Goal: Task Accomplishment & Management: Use online tool/utility

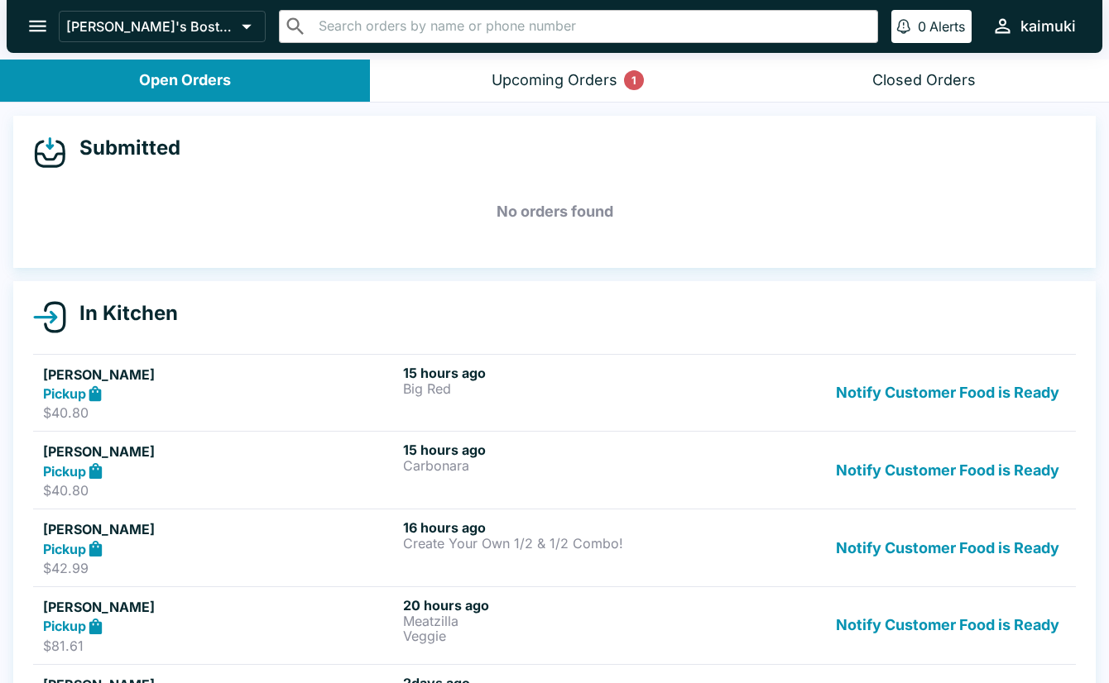
click at [1071, 23] on div "kaimuki" at bounding box center [1047, 27] width 55 height 20
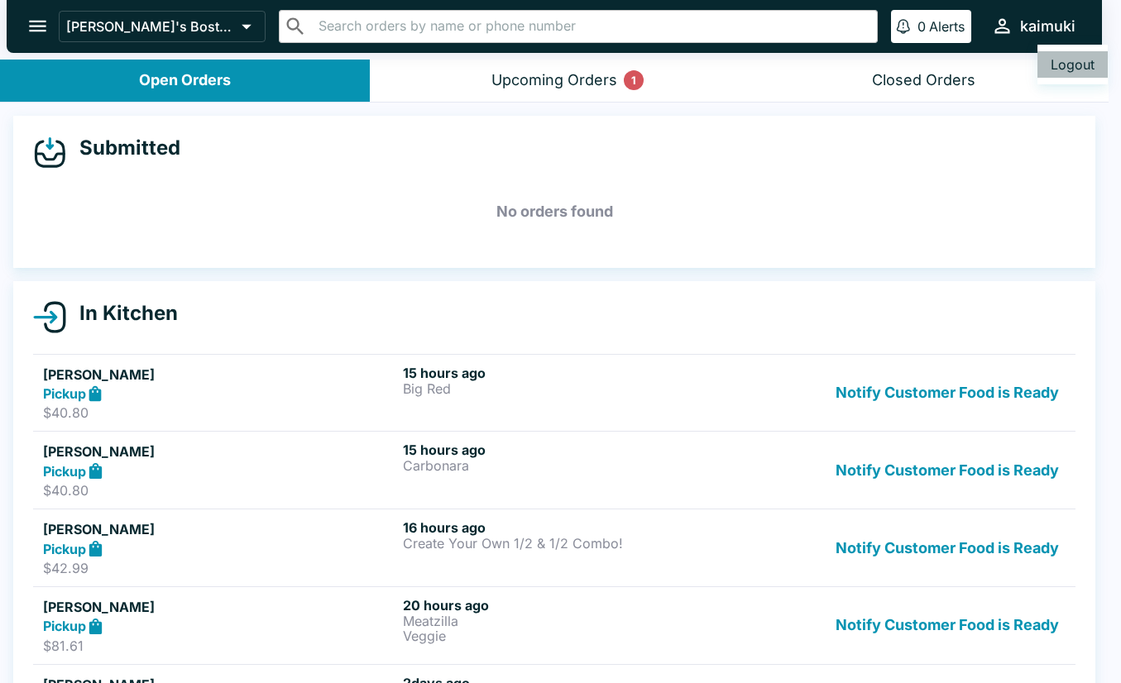
click at [1082, 64] on button "Logout" at bounding box center [1072, 64] width 70 height 26
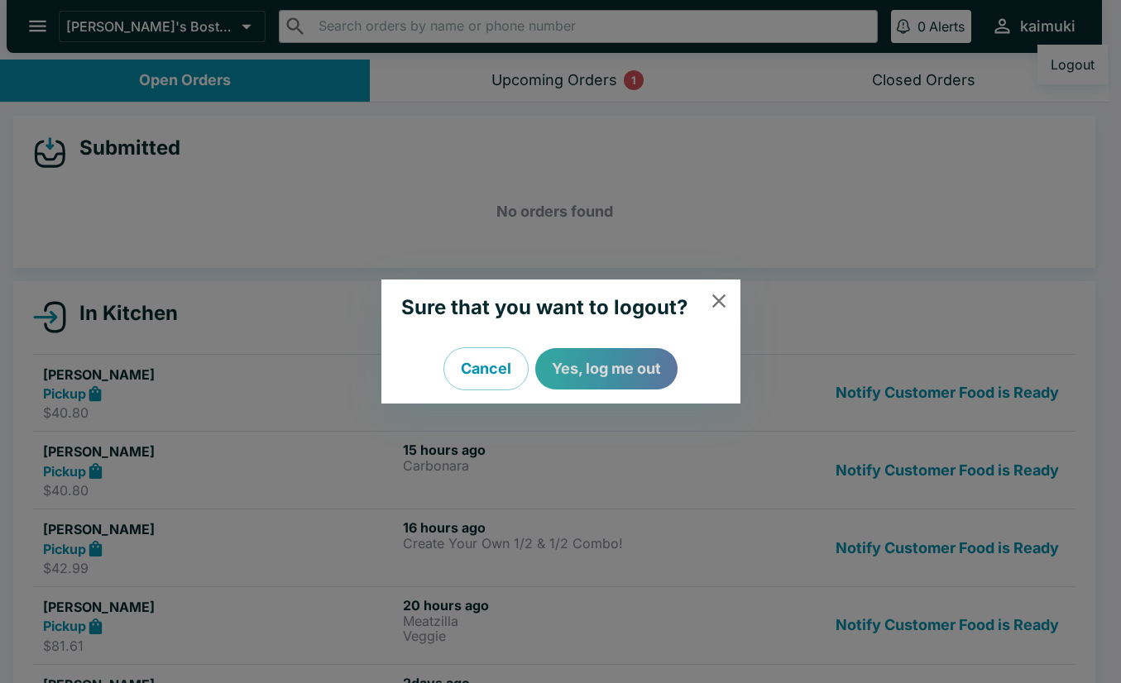
click at [595, 363] on button "Yes, log me out" at bounding box center [606, 368] width 142 height 41
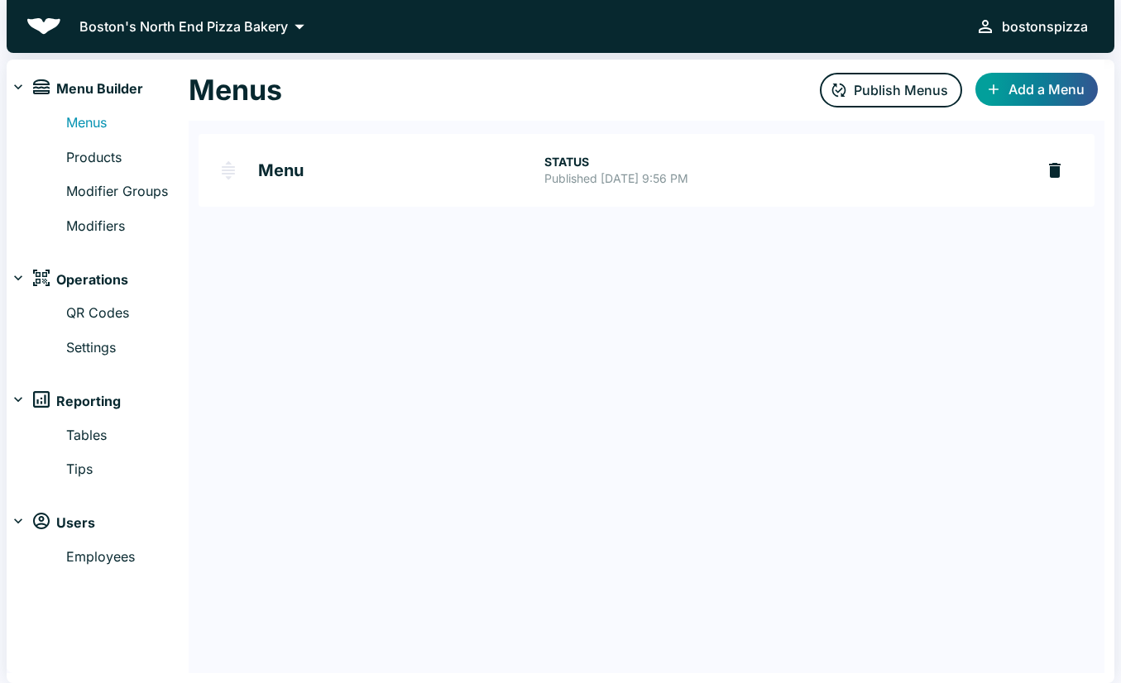
click at [46, 26] on img at bounding box center [43, 26] width 35 height 17
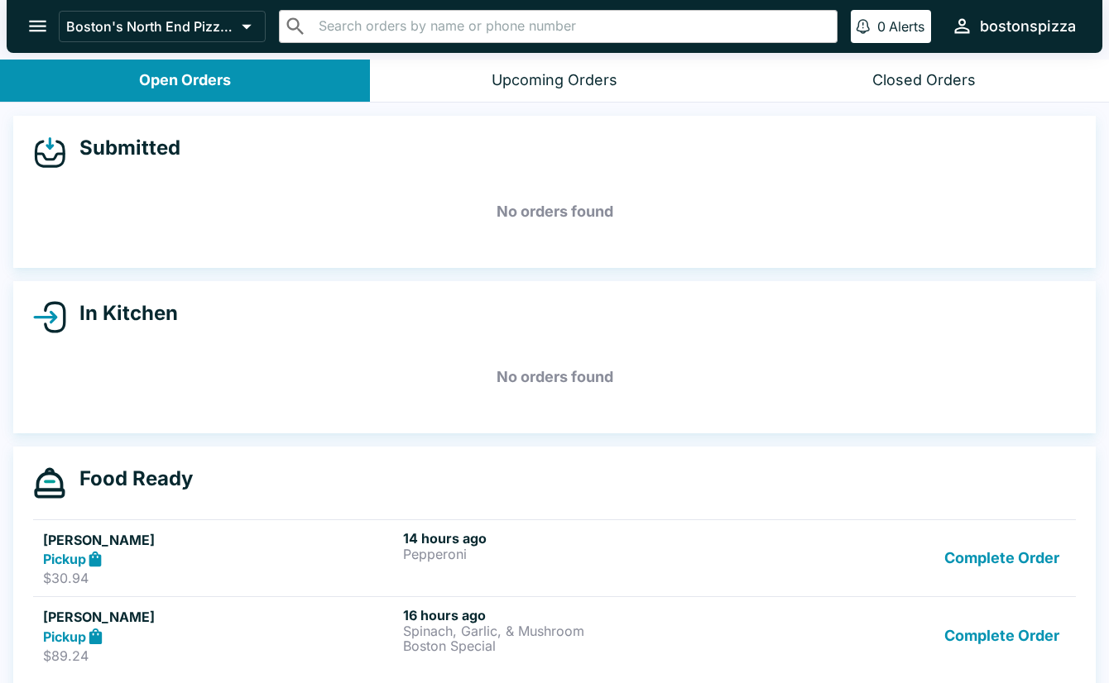
click at [41, 31] on icon "open drawer" at bounding box center [37, 27] width 17 height 12
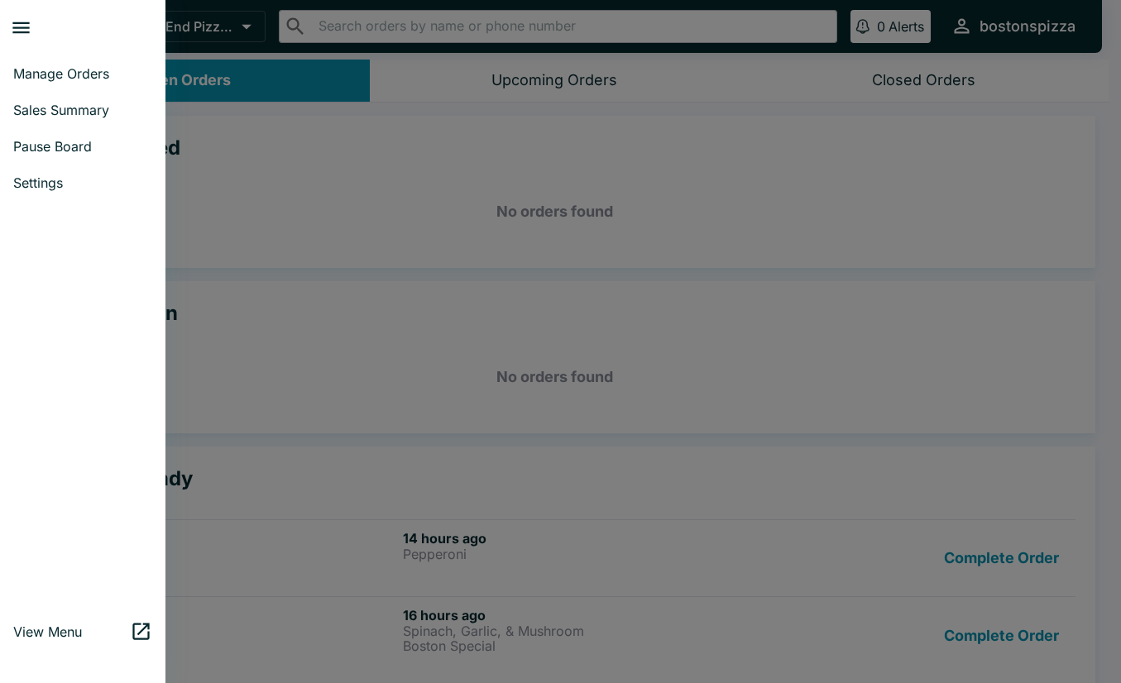
click at [41, 121] on link "Sales Summary" at bounding box center [82, 110] width 165 height 36
select select "03:00"
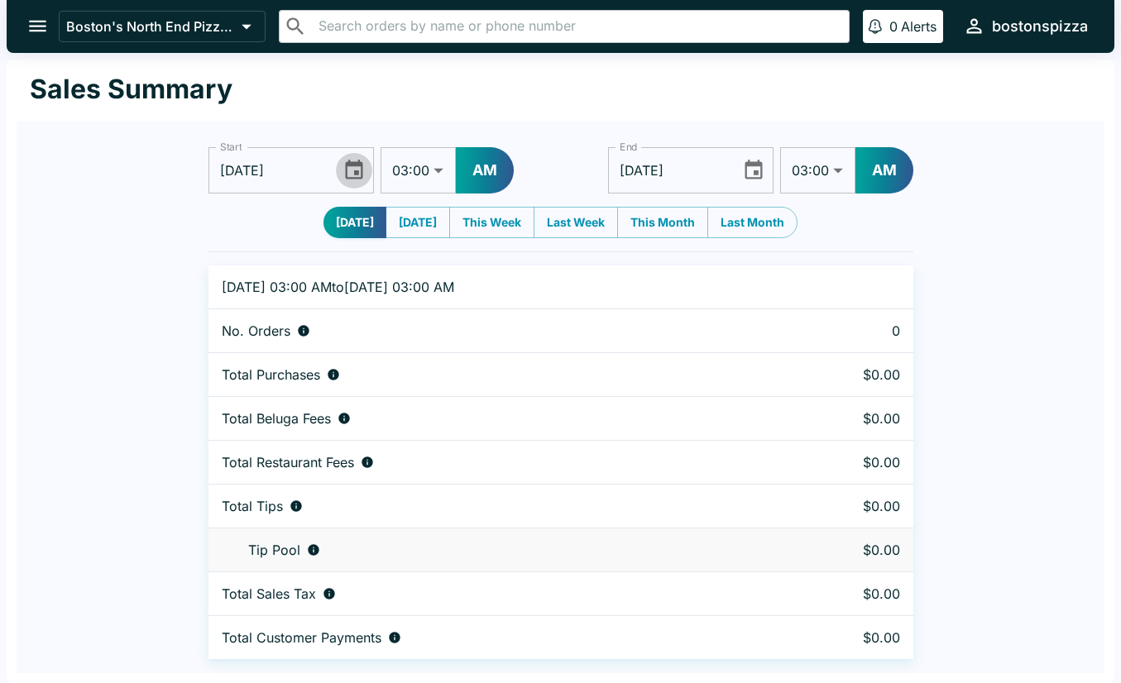
click at [351, 180] on icon "Choose date, selected date is Sep 3, 2025" at bounding box center [353, 170] width 22 height 22
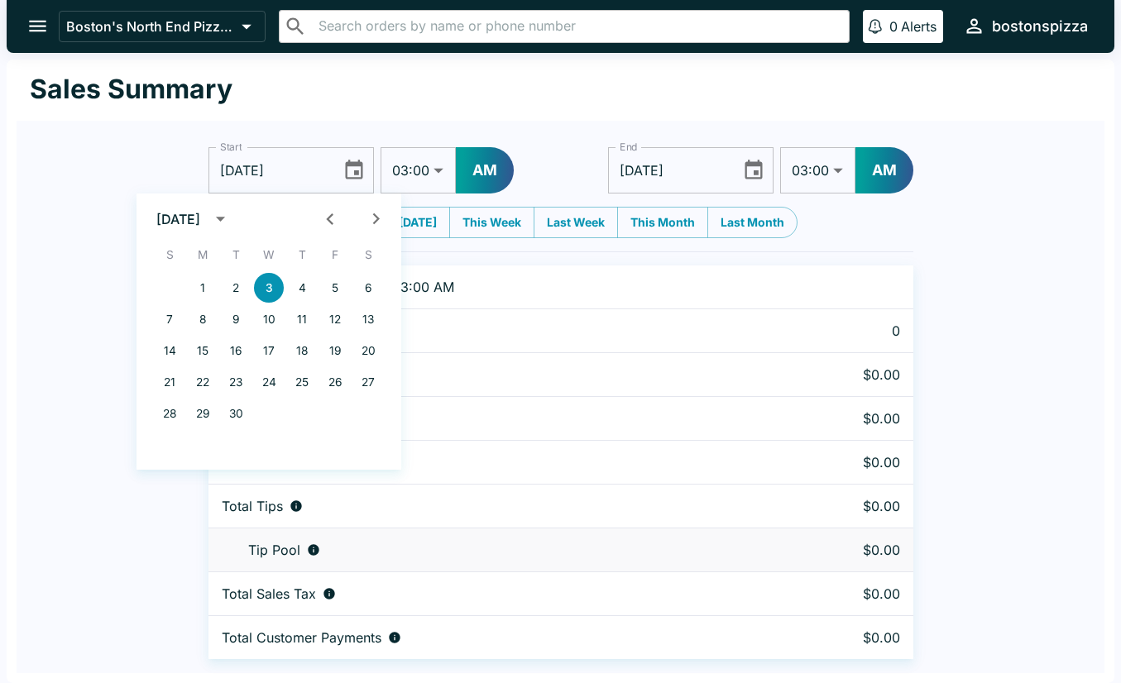
click at [328, 222] on icon "Previous month" at bounding box center [330, 219] width 22 height 22
click at [330, 285] on button "1" at bounding box center [335, 288] width 30 height 30
type input "08/01/2025"
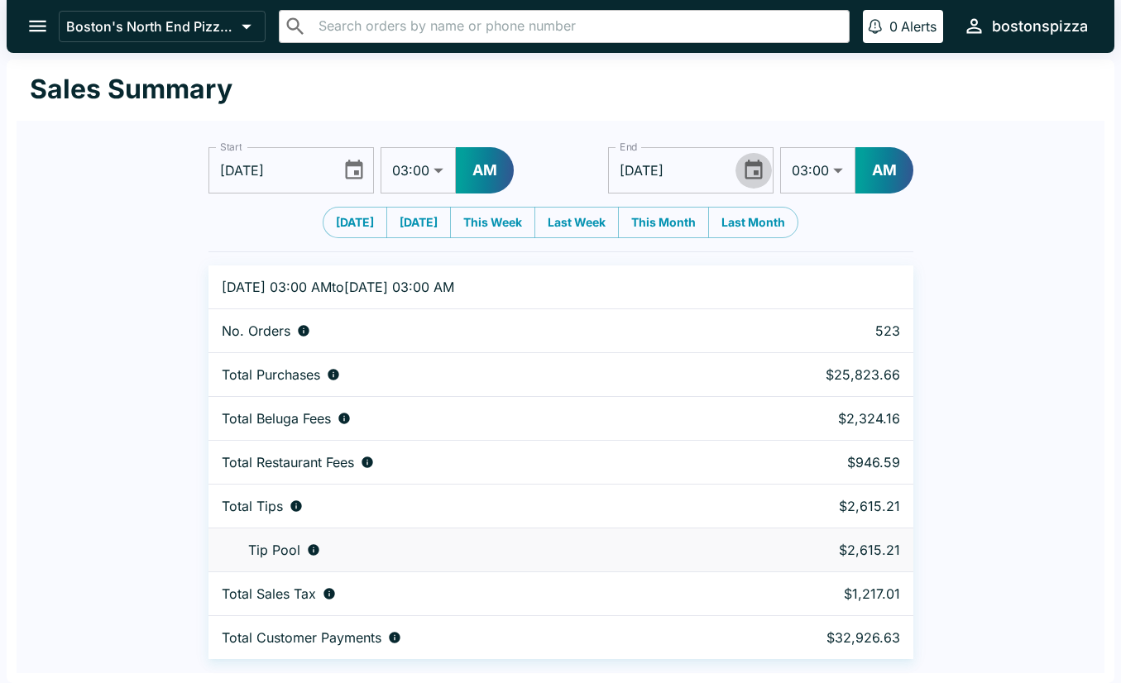
click at [740, 173] on button "Choose date, selected date is Sep 4, 2025" at bounding box center [753, 170] width 36 height 36
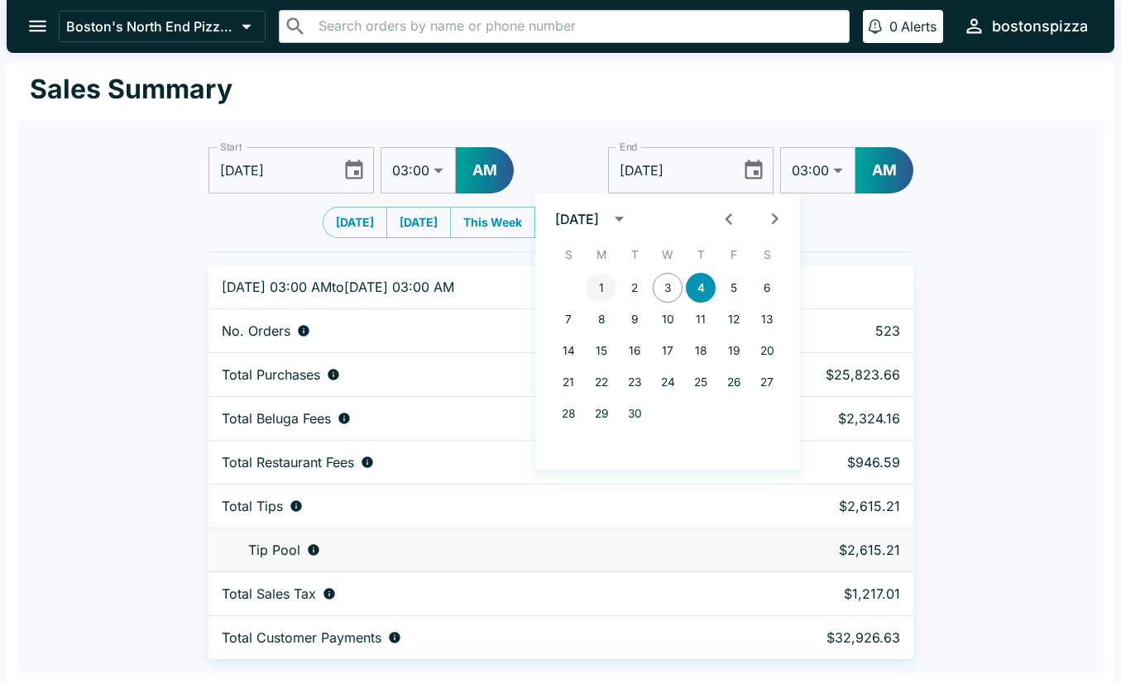
click at [599, 280] on button "1" at bounding box center [602, 288] width 30 height 30
type input "09/01/2025"
